Goal: Task Accomplishment & Management: Manage account settings

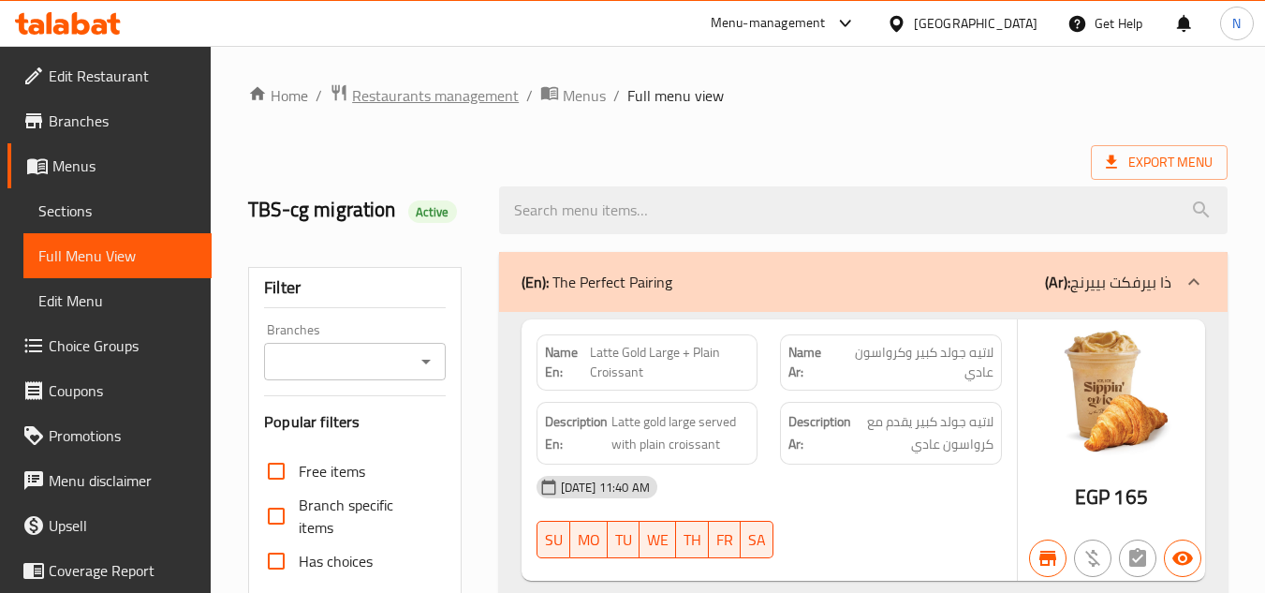
click at [440, 98] on span "Restaurants management" at bounding box center [435, 95] width 167 height 22
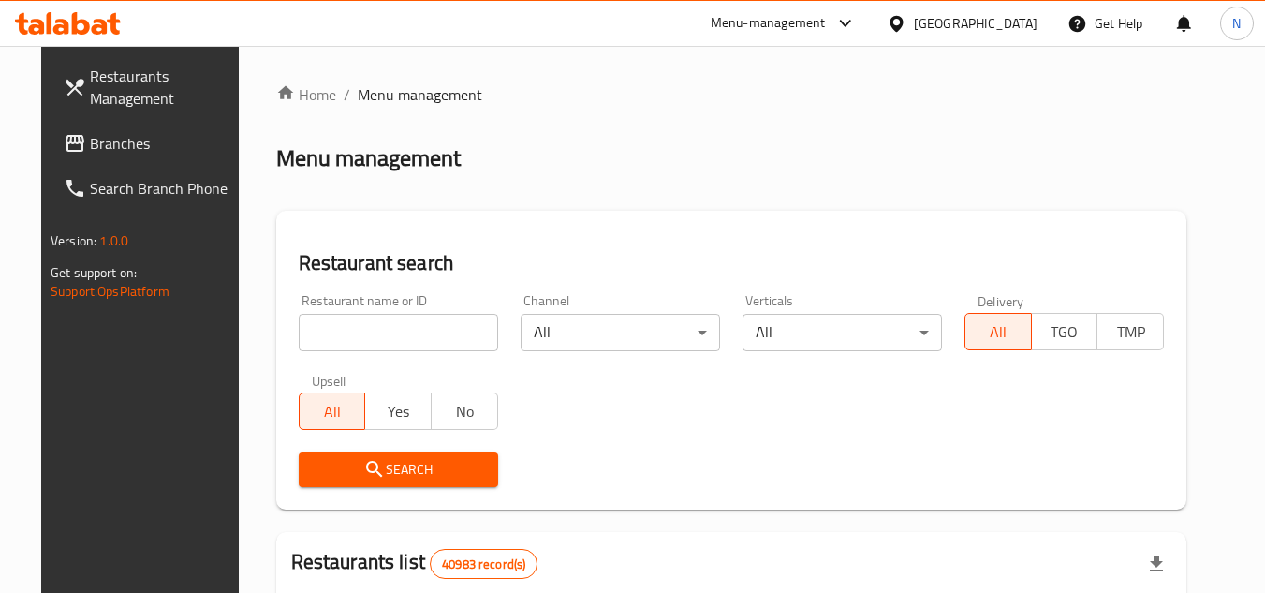
click at [410, 338] on input "search" at bounding box center [398, 332] width 199 height 37
paste input "682917"
type input "682917"
click button "Search" at bounding box center [398, 469] width 199 height 35
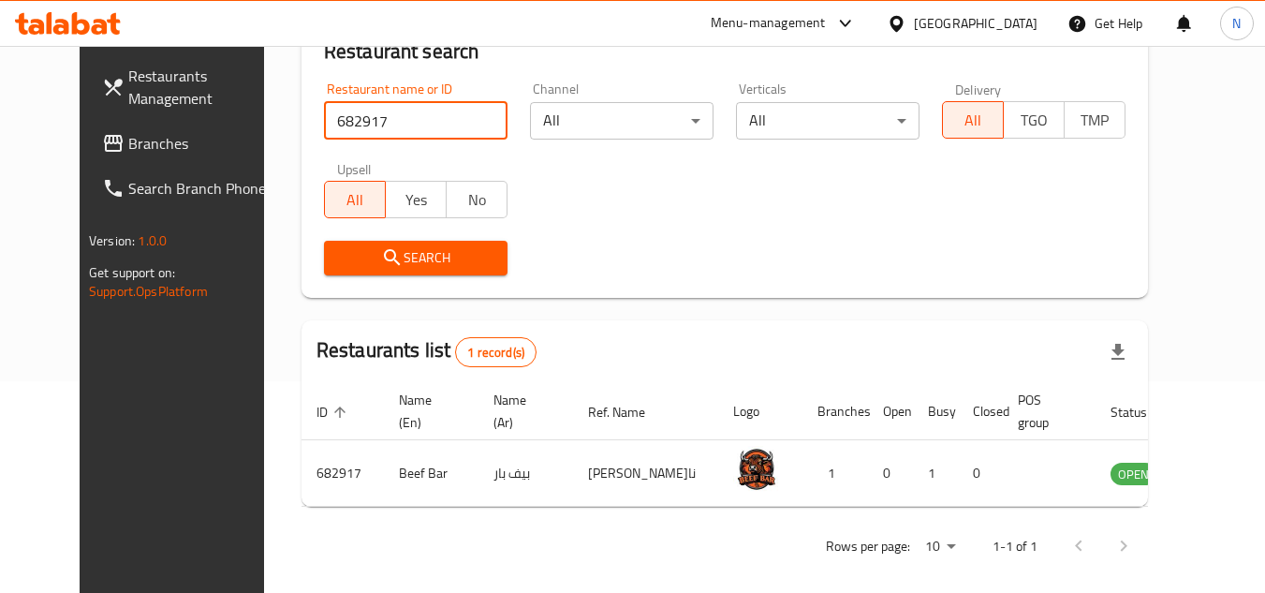
scroll to position [227, 0]
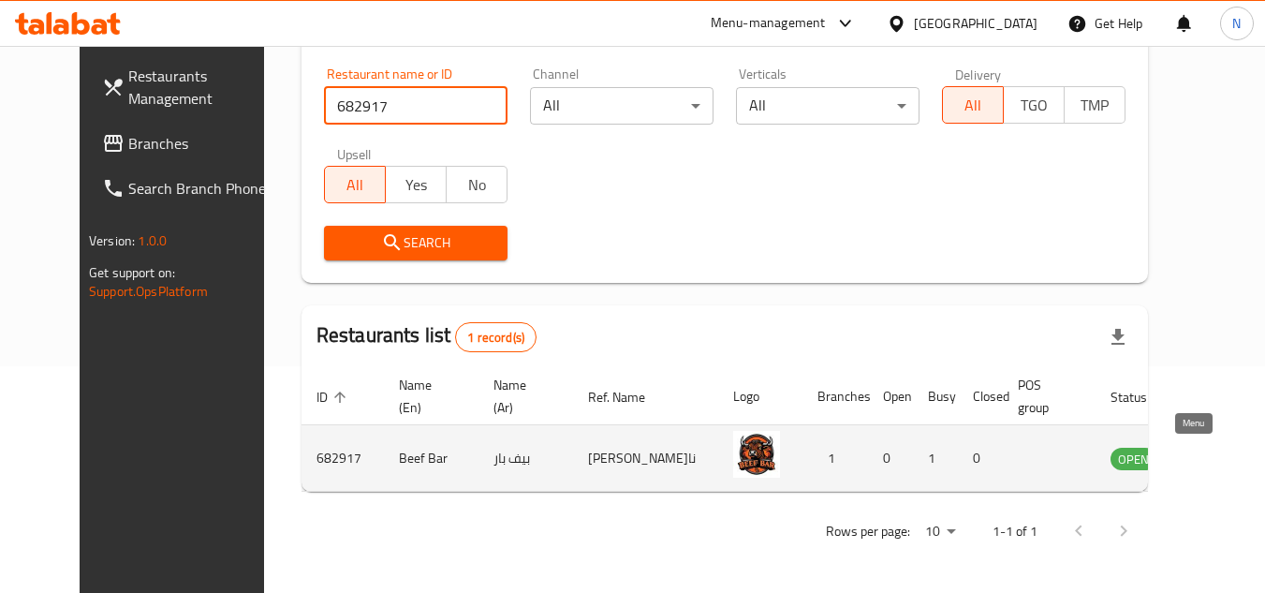
click at [1209, 461] on icon "enhanced table" at bounding box center [1220, 458] width 22 height 22
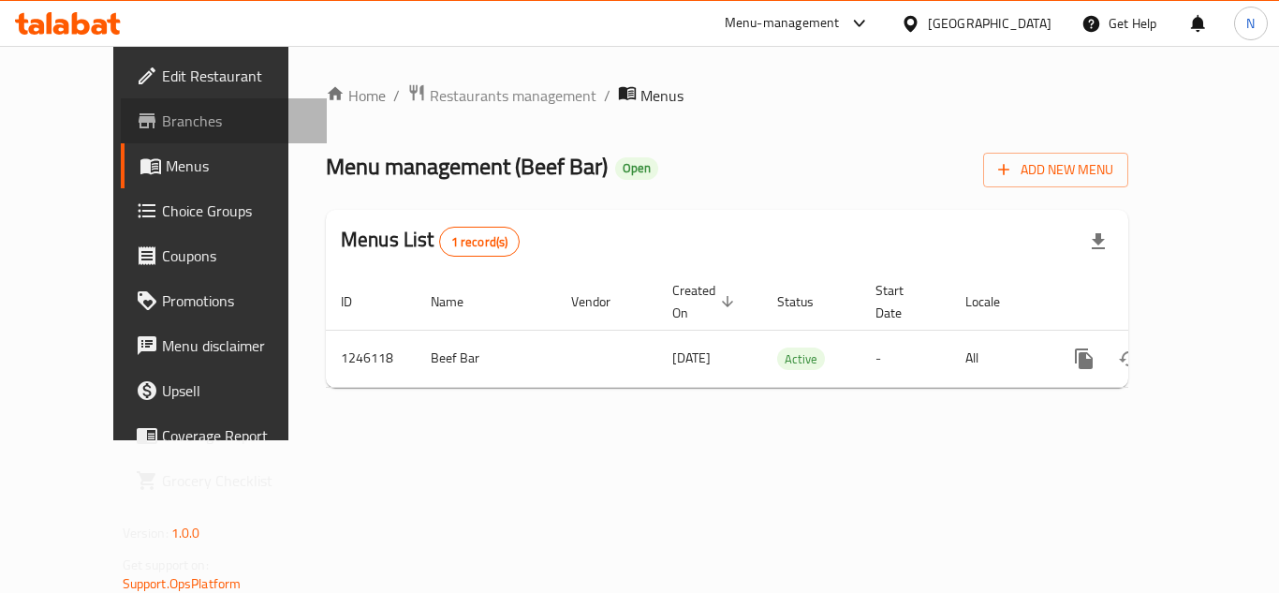
click at [162, 125] on span "Branches" at bounding box center [237, 121] width 150 height 22
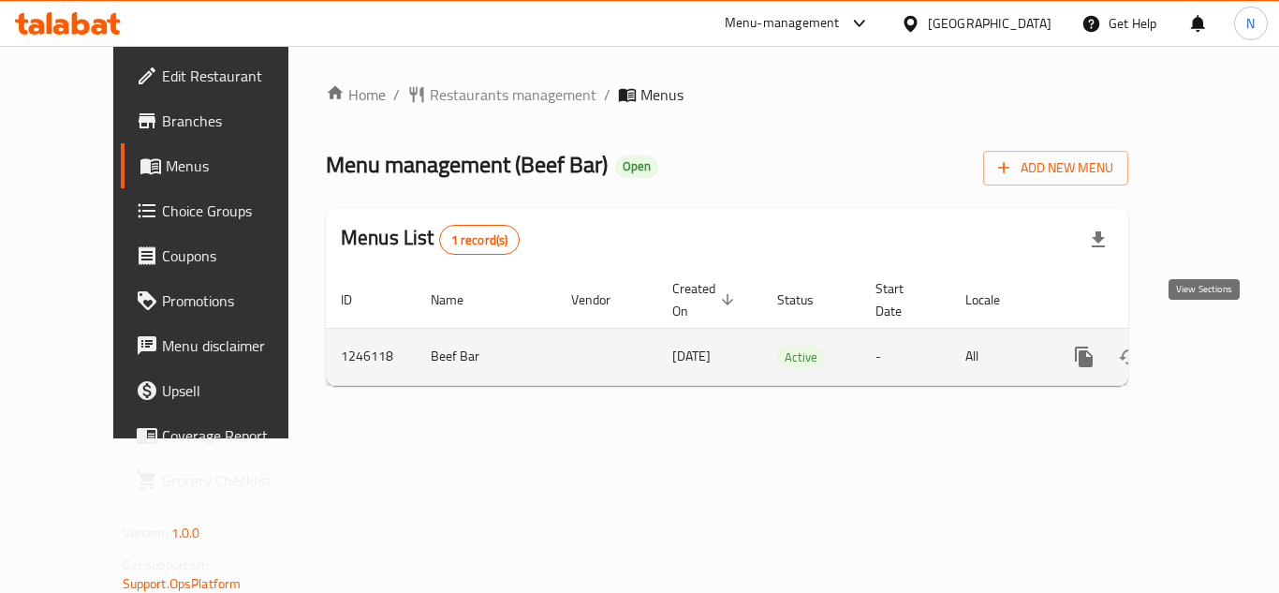
click at [1210, 345] on icon "enhanced table" at bounding box center [1219, 356] width 22 height 22
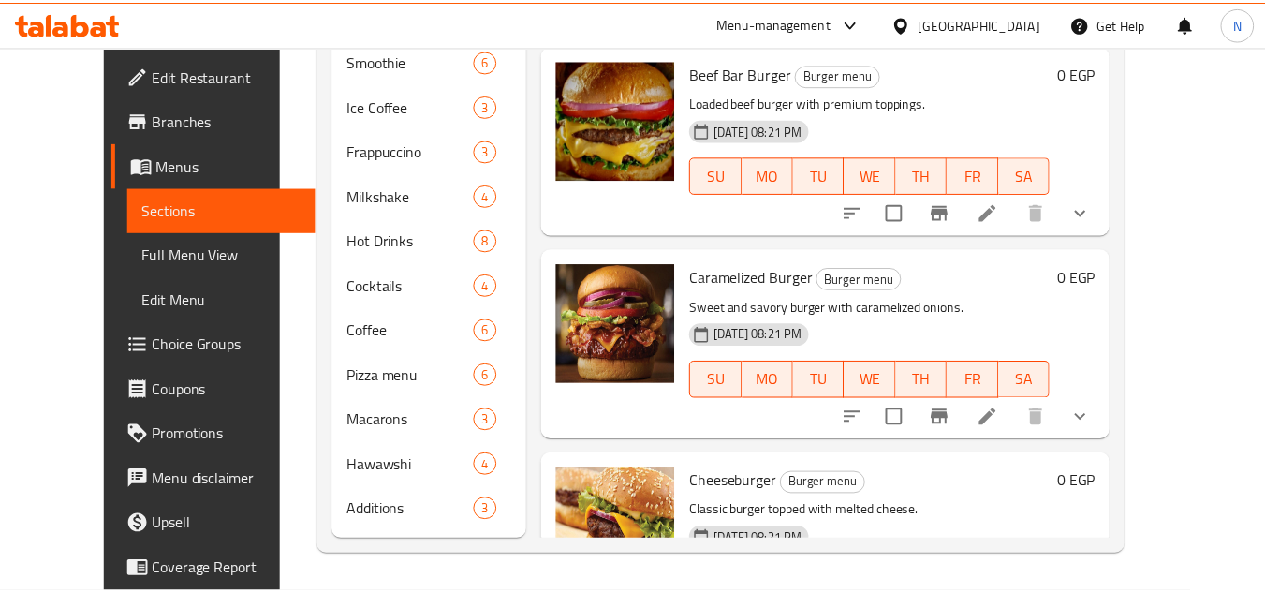
scroll to position [109, 0]
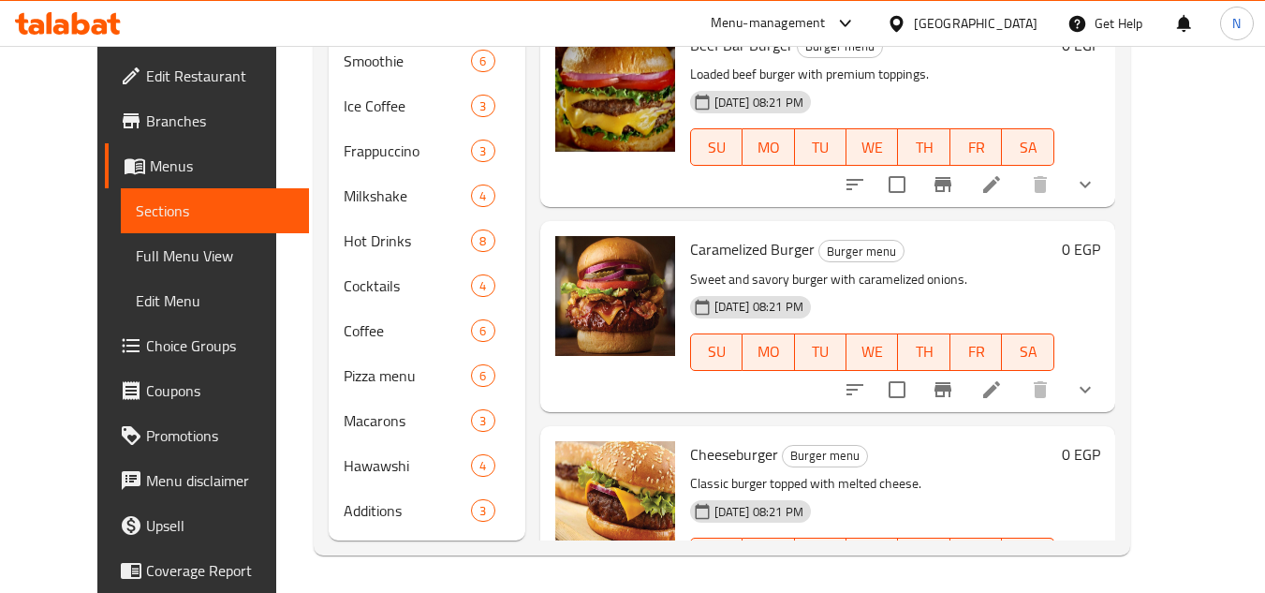
click at [1017, 30] on div "[GEOGRAPHIC_DATA]" at bounding box center [976, 23] width 124 height 21
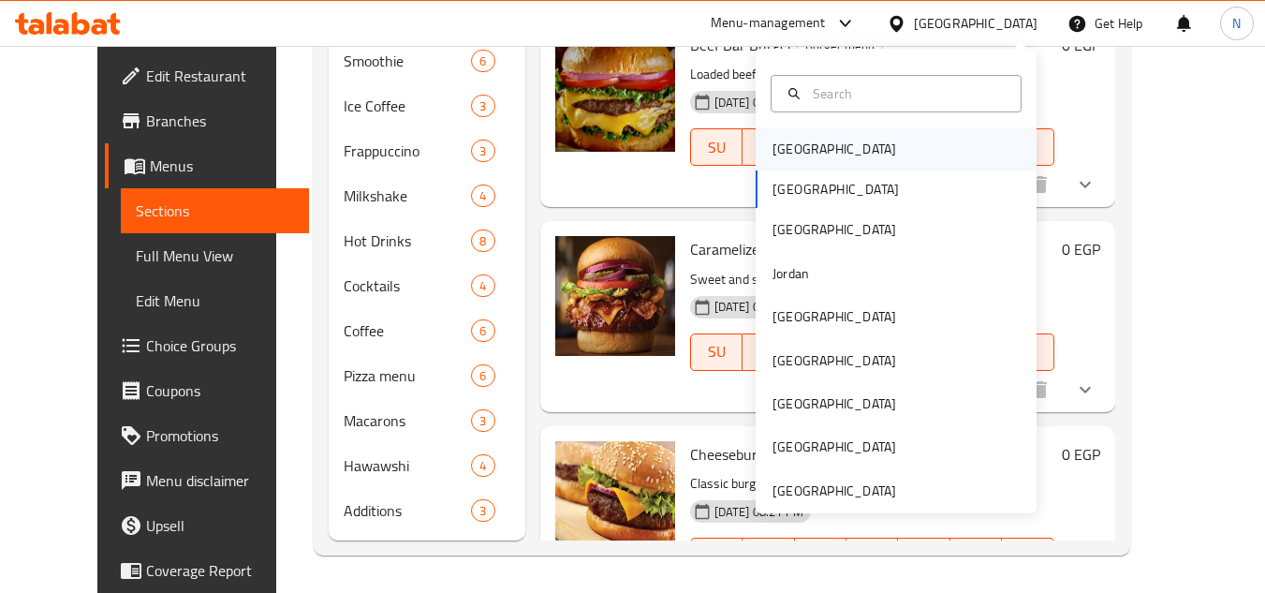
click at [793, 153] on div "Bahrain" at bounding box center [834, 149] width 124 height 21
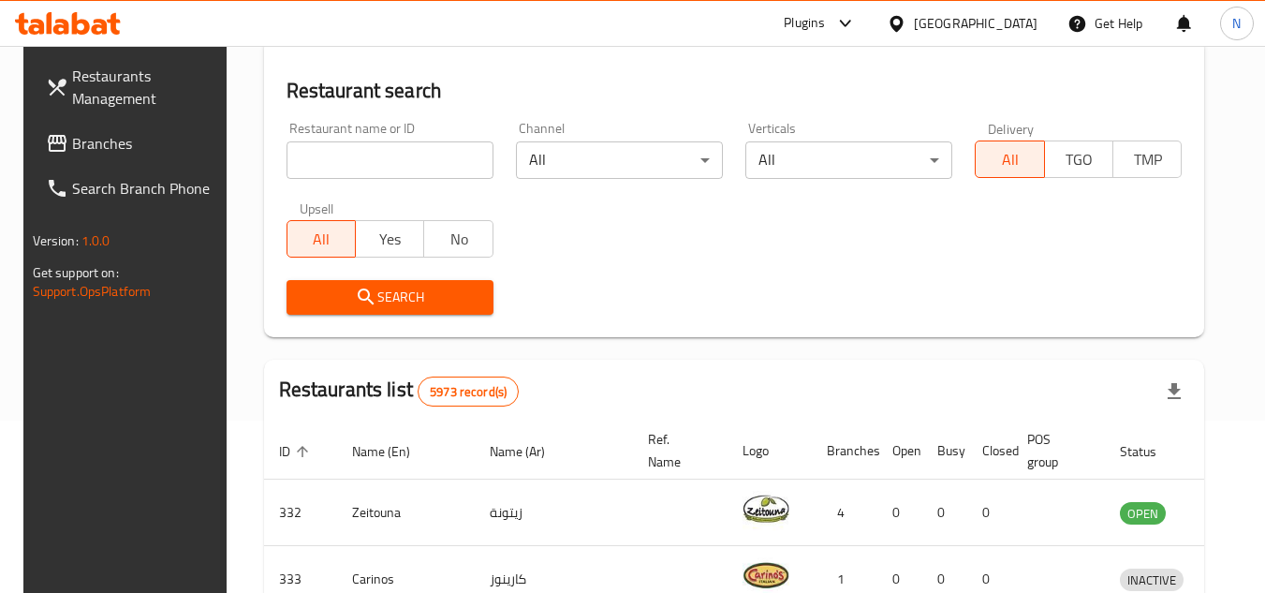
scroll to position [582, 0]
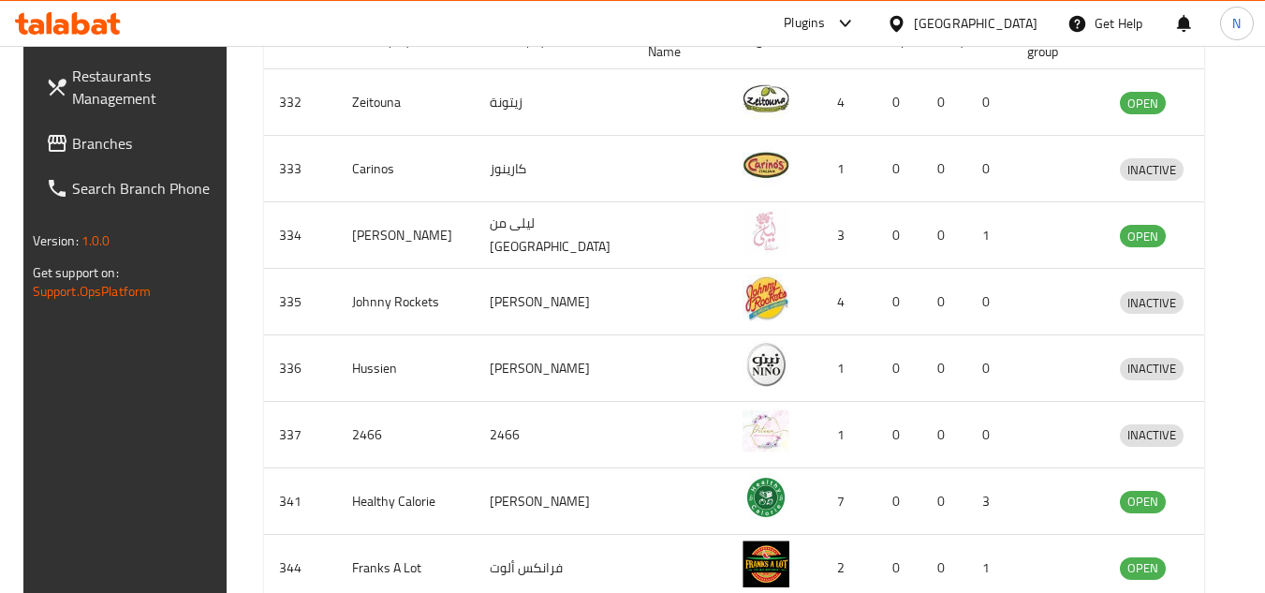
drag, startPoint x: 118, startPoint y: 140, endPoint x: 161, endPoint y: 137, distance: 43.2
click at [118, 140] on span "Branches" at bounding box center [146, 143] width 148 height 22
